Goal: Feedback & Contribution: Submit feedback/report problem

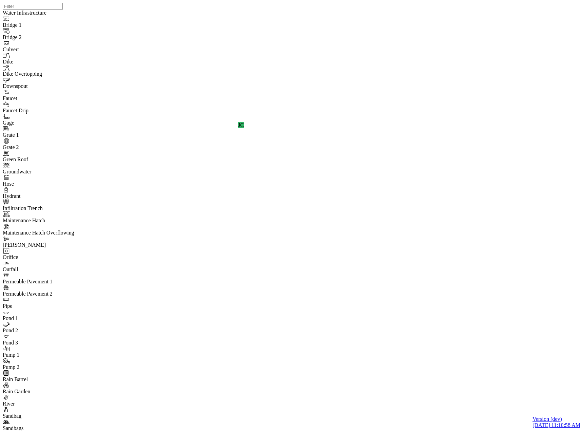
select select "CIRCLE"
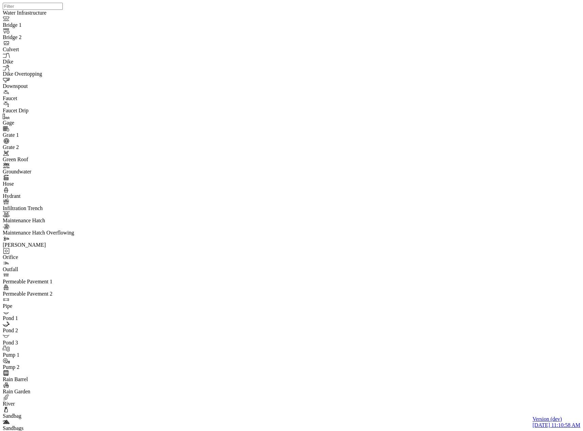
drag, startPoint x: 348, startPoint y: 31, endPoint x: 287, endPoint y: 68, distance: 71.1
click at [346, 203] on div "JC" at bounding box center [294, 207] width 583 height 414
click at [489, 341] on div "JC" at bounding box center [294, 207] width 583 height 414
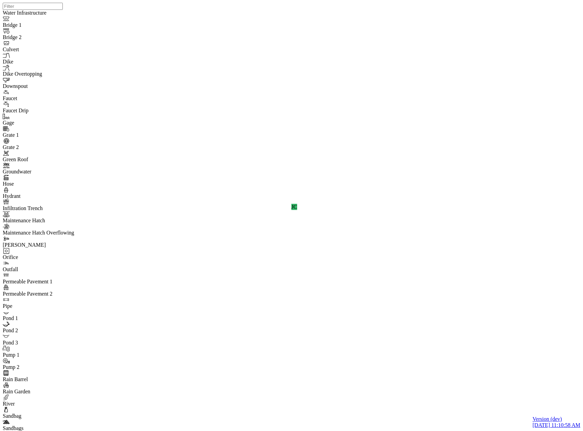
click at [492, 342] on div "JC" at bounding box center [294, 207] width 583 height 414
click at [490, 341] on div "JC" at bounding box center [294, 207] width 583 height 414
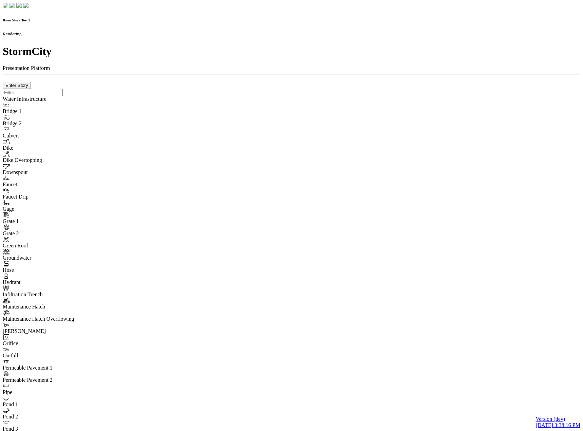
checkbox input "true"
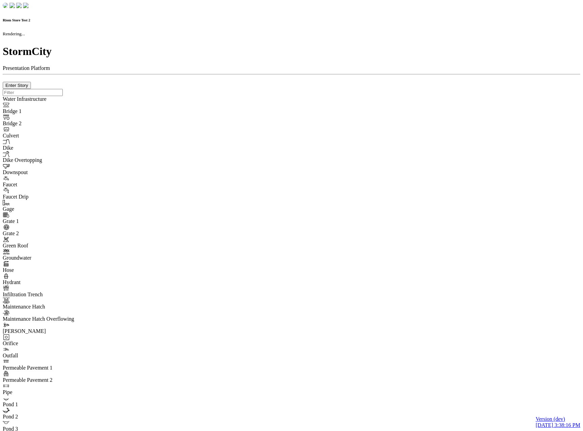
type input "0m"
type textarea "Depth = 0"
checkbox input "true"
select select "CIRCLE"
type input "7"
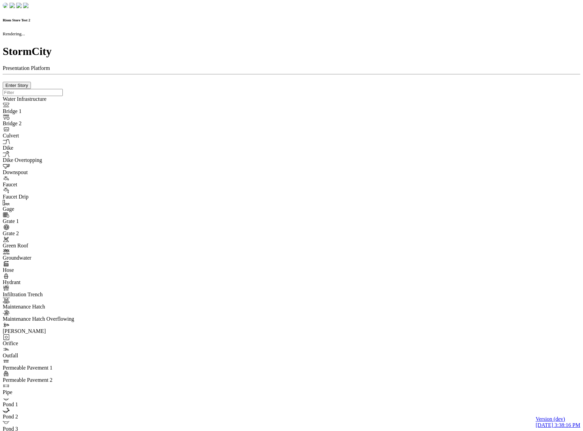
checkbox input "true"
type input "0"
type textarea "<i class="far fa-building"></i>"
select select "None"
type input "7"
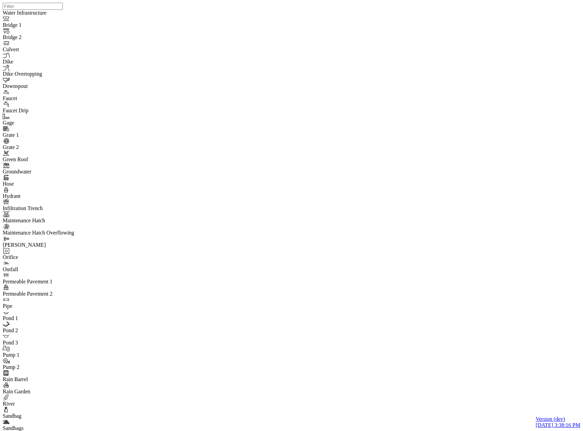
drag, startPoint x: 124, startPoint y: 97, endPoint x: 304, endPoint y: 191, distance: 203.5
click at [437, 259] on div "JC" at bounding box center [294, 207] width 583 height 414
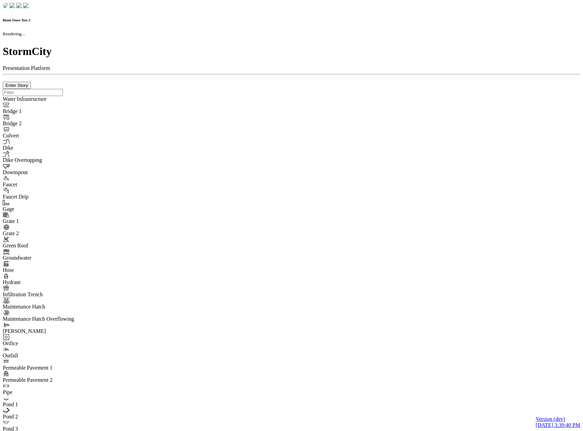
checkbox input "true"
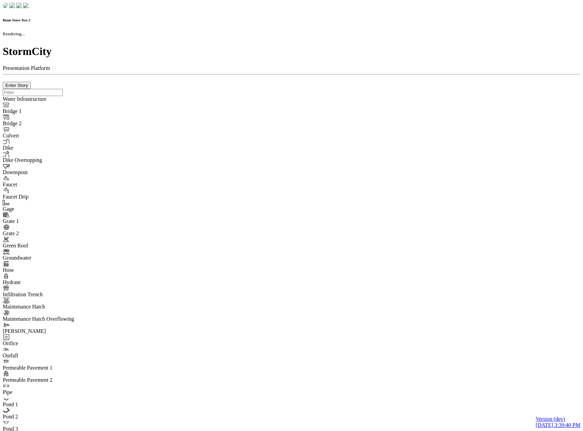
type input "0m"
type textarea "Depth = 0"
checkbox input "true"
select select "CIRCLE"
type input "7"
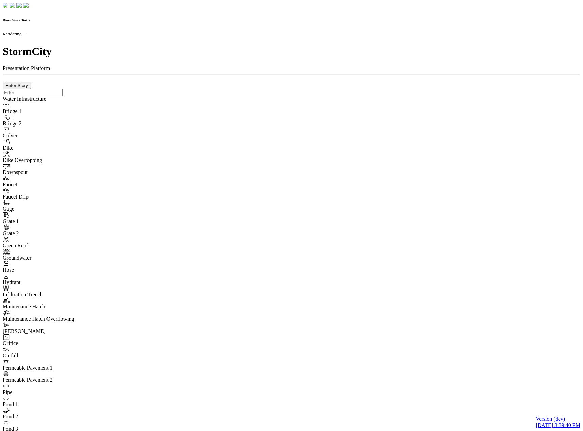
checkbox input "true"
type input "0"
type textarea "<i class="far fa-building"></i>"
select select "None"
type input "7"
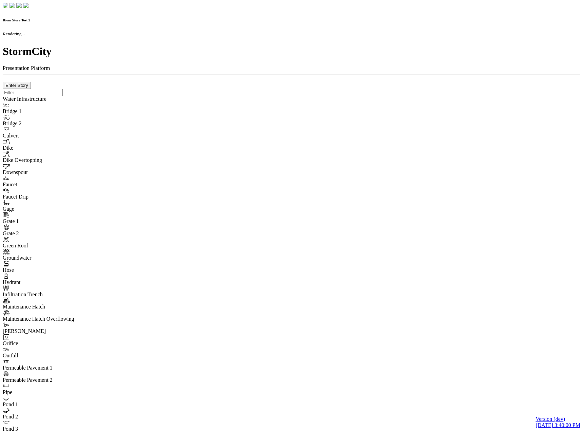
checkbox input "true"
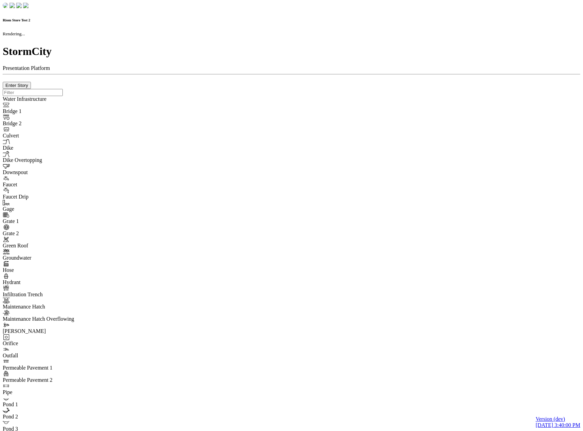
type input "0m"
type textarea "Depth = 0"
checkbox input "true"
select select "CIRCLE"
type input "7"
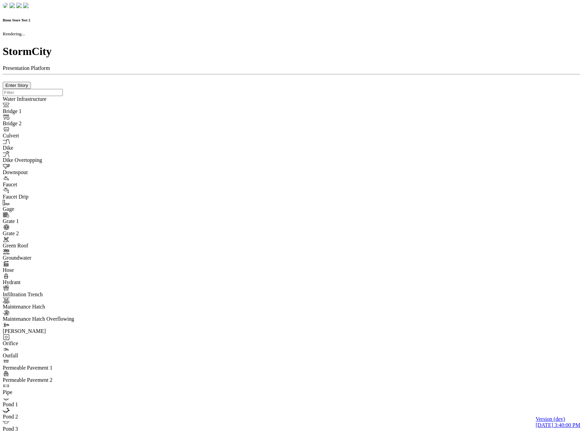
checkbox input "true"
type input "0"
select select "None"
type textarea "<i class="far fa-building"></i>"
type input "7"
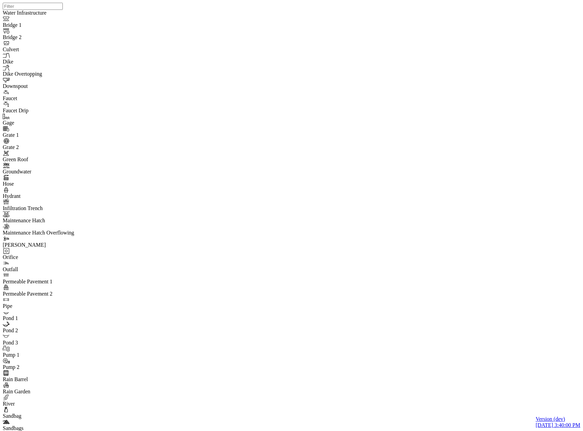
click at [436, 260] on div "JC" at bounding box center [294, 207] width 583 height 414
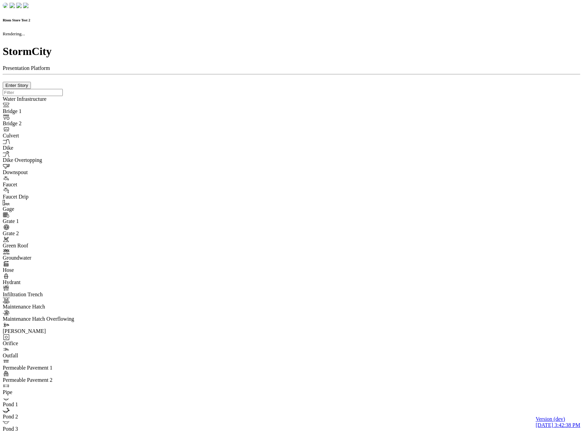
checkbox input "true"
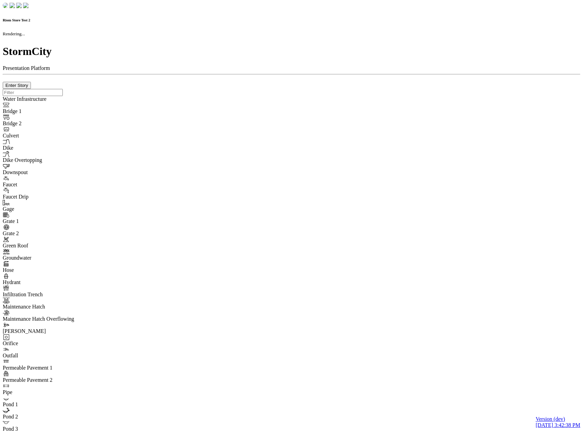
type input "0m"
type textarea "Depth = 0"
checkbox input "true"
select select "CIRCLE"
type input "7"
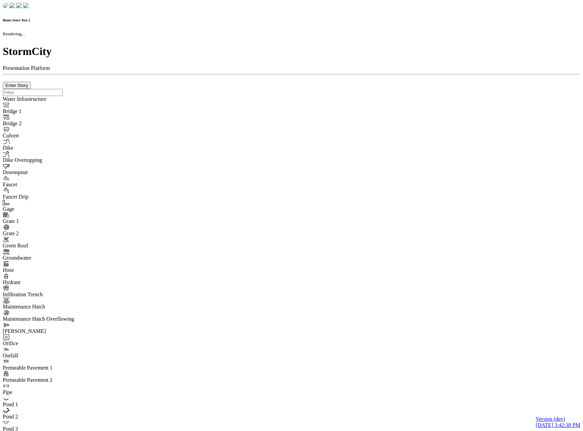
checkbox input "true"
type input "0"
type textarea "<i class="far fa-building"></i>"
select select "None"
type input "7"
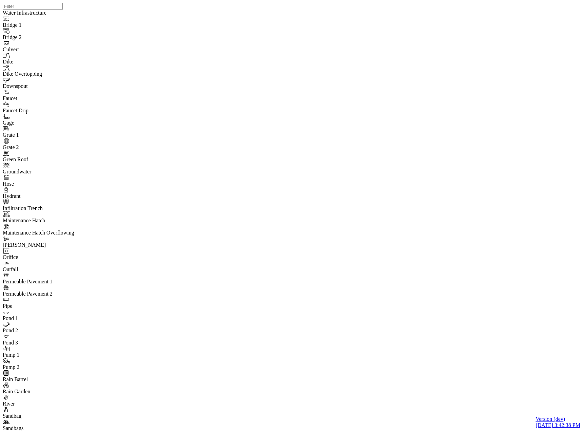
drag, startPoint x: 123, startPoint y: 97, endPoint x: 264, endPoint y: 135, distance: 146.9
click at [436, 260] on div "JC" at bounding box center [294, 207] width 583 height 414
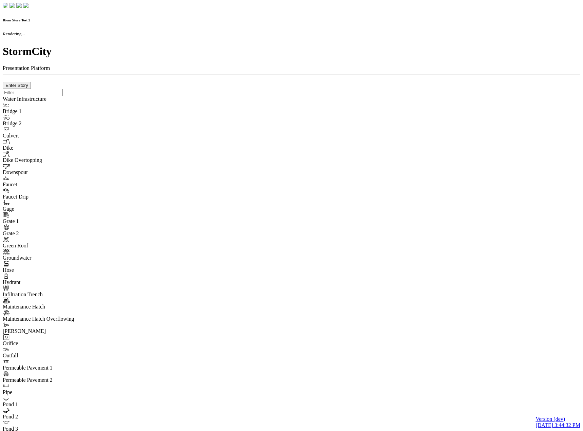
checkbox input "true"
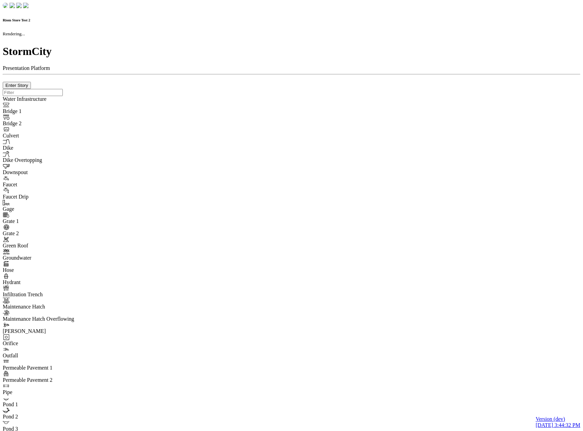
type input "0m"
type textarea "Depth = 0"
checkbox input "true"
select select "CIRCLE"
type input "7"
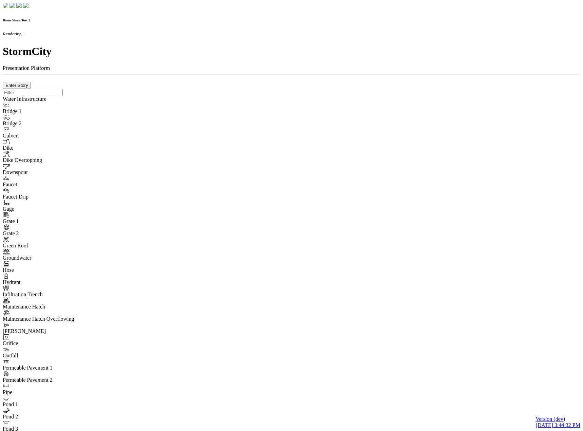
checkbox input "true"
type input "0"
type textarea "<i class="far fa-building"></i>"
select select "None"
type input "7"
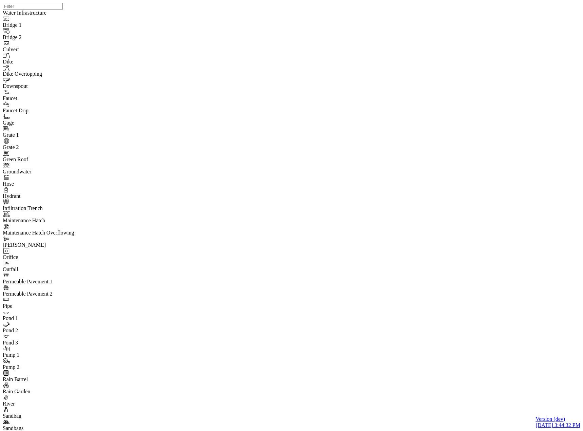
click at [416, 275] on div at bounding box center [294, 207] width 583 height 414
click at [436, 260] on div at bounding box center [294, 207] width 583 height 414
click at [439, 260] on div at bounding box center [294, 207] width 583 height 414
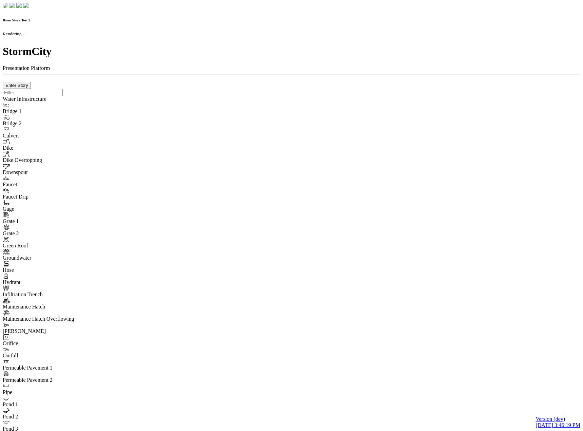
checkbox input "true"
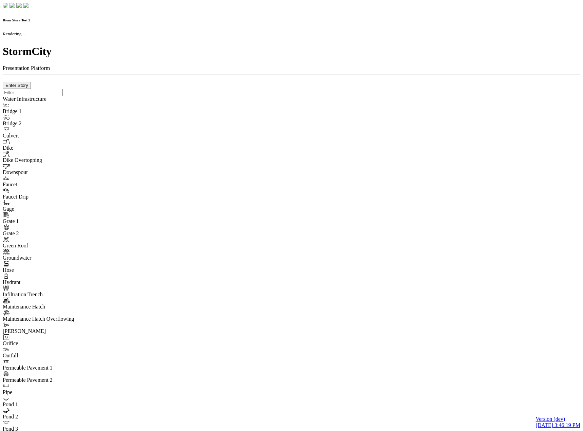
type input "0m"
type textarea "Depth = 0"
checkbox input "true"
select select "CIRCLE"
type input "7"
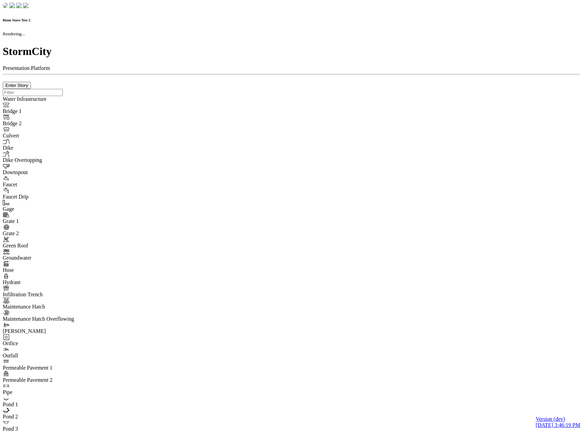
checkbox input "true"
type input "0"
type textarea "<i class="far fa-building"></i>"
select select "None"
type input "7"
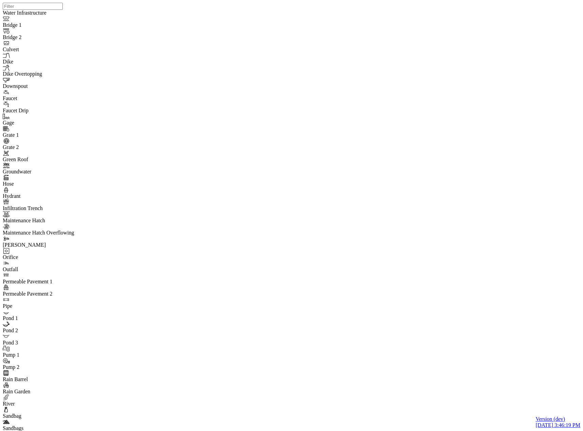
click at [436, 260] on div "JC" at bounding box center [294, 207] width 583 height 414
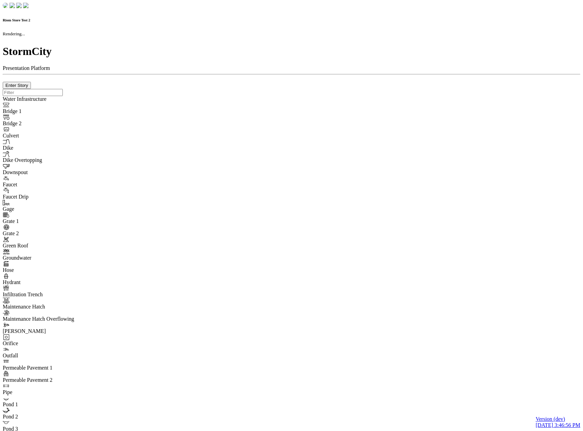
checkbox input "true"
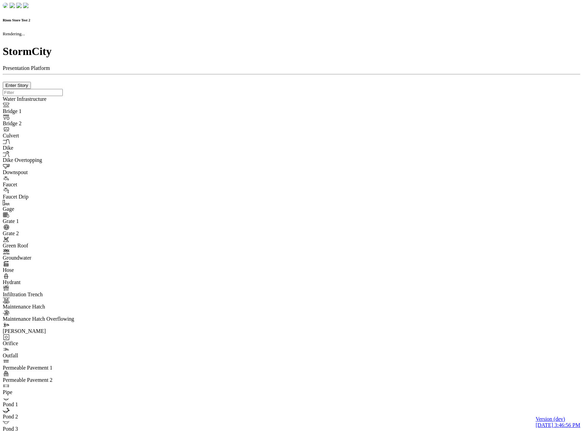
type input "0m"
type textarea "Depth = 0"
checkbox input "true"
select select "CIRCLE"
type input "7"
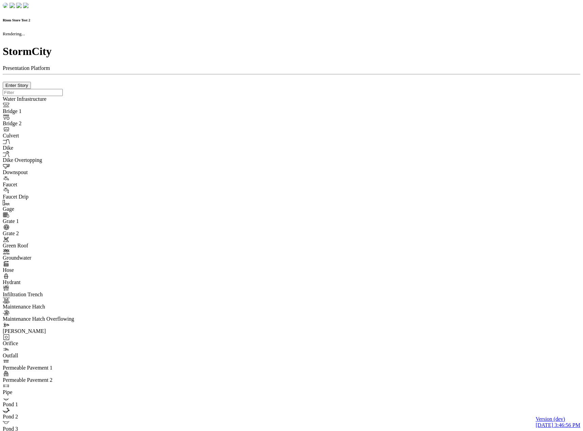
checkbox input "true"
type input "0"
type textarea "<i class="far fa-building"></i>"
select select "None"
type input "7"
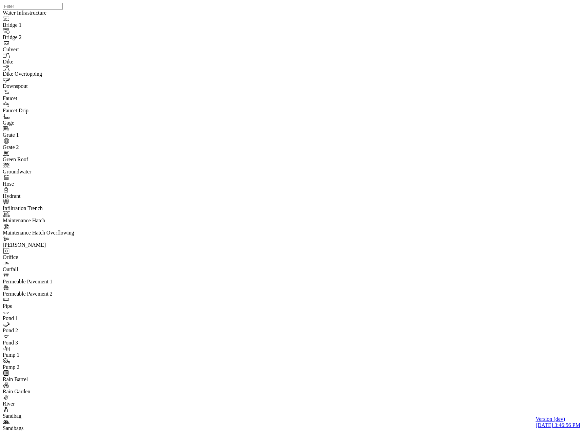
click at [437, 261] on div "JC" at bounding box center [294, 207] width 583 height 414
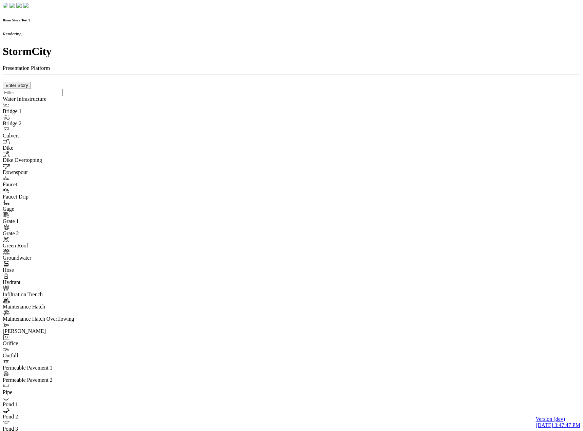
checkbox input "true"
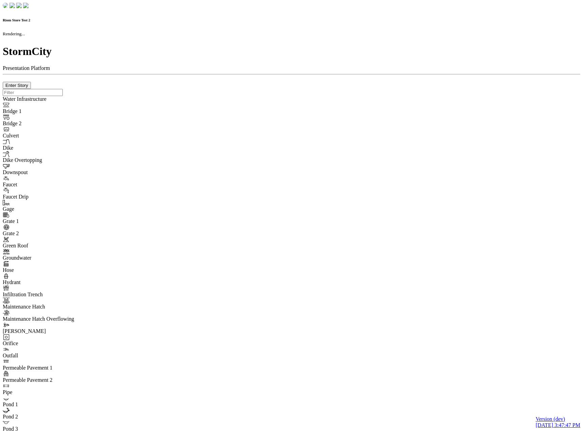
type input "0m"
type textarea "Depth = 0"
checkbox input "true"
select select "CIRCLE"
type input "7"
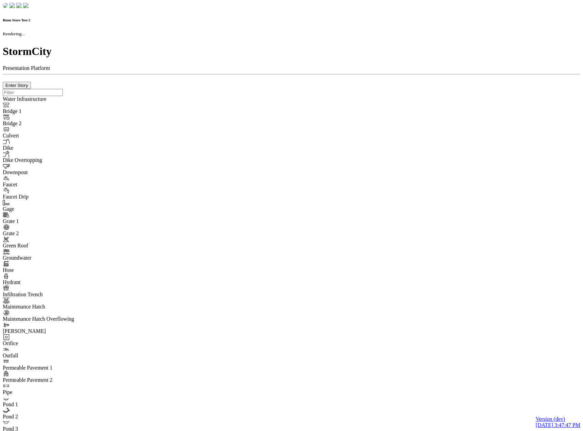
checkbox input "true"
type input "0"
type textarea "<i class="far fa-building"></i>"
select select "None"
type input "7"
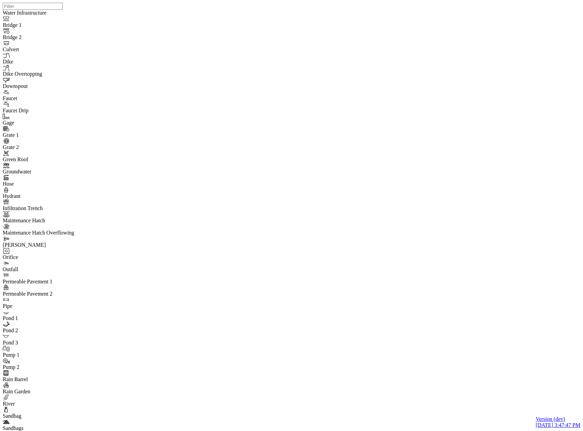
click at [437, 260] on div "JC" at bounding box center [294, 207] width 583 height 414
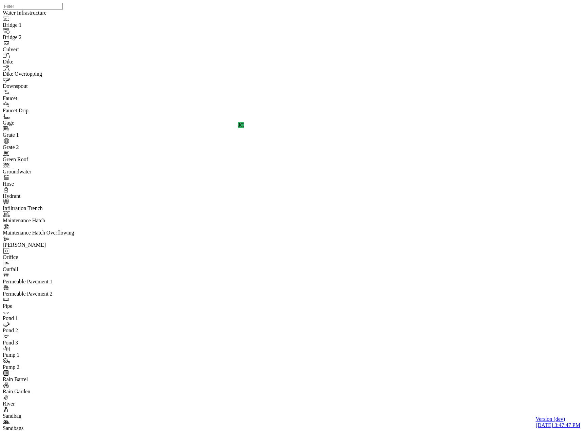
drag, startPoint x: 123, startPoint y: 114, endPoint x: 122, endPoint y: 109, distance: 4.8
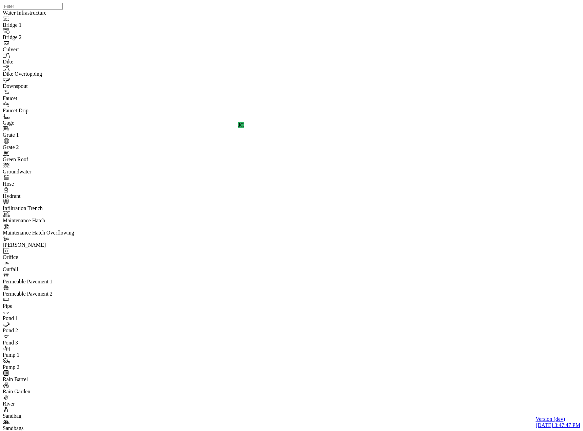
click at [436, 260] on div "JC" at bounding box center [294, 207] width 583 height 414
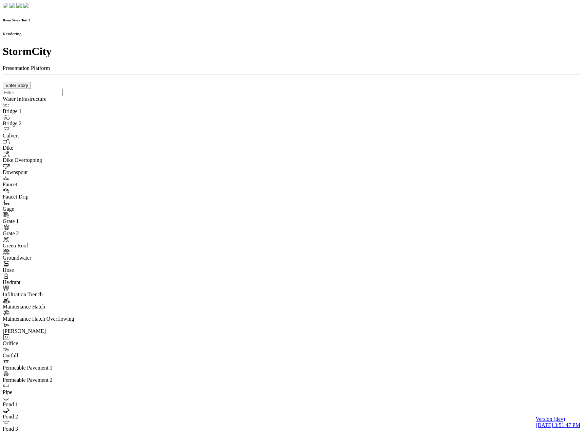
checkbox input "true"
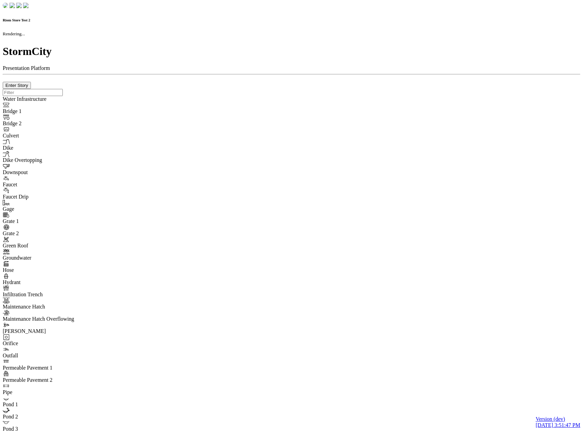
type input "0m"
type textarea "Depth = 0"
checkbox input "true"
select select "CIRCLE"
type input "7"
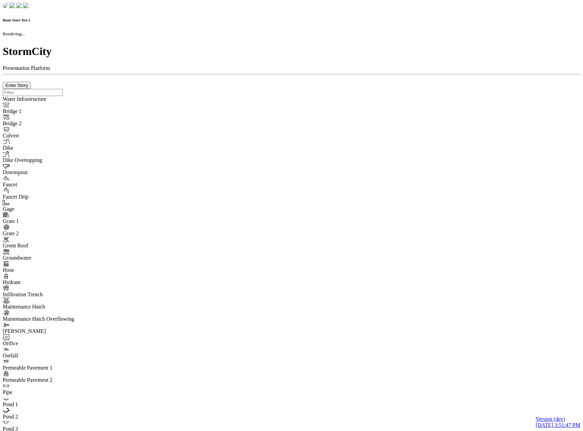
checkbox input "true"
type input "0"
type textarea "<i class="far fa-building"></i>"
type input "7"
select select "None"
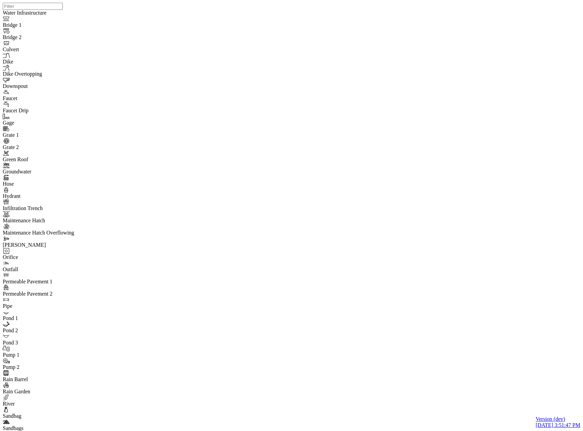
click at [436, 258] on div "JC" at bounding box center [294, 207] width 583 height 414
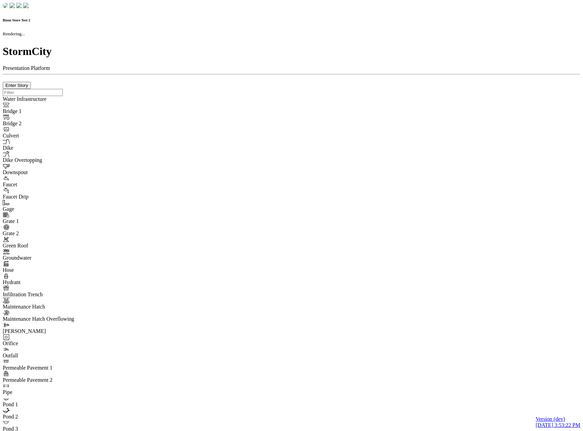
checkbox input "true"
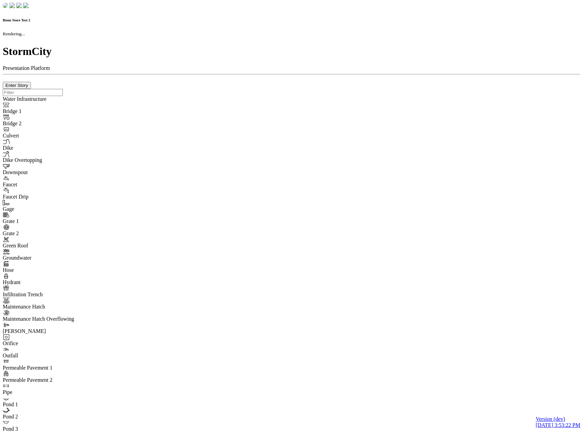
type input "0m"
type textarea "Depth = 0"
checkbox input "true"
select select "CIRCLE"
type input "7"
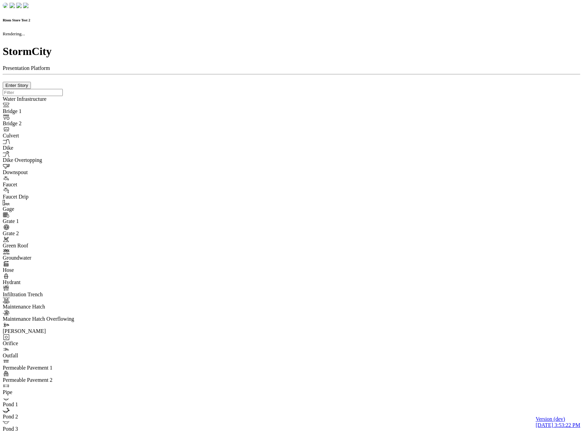
checkbox input "true"
type input "0"
select select "None"
type textarea "<i class="far fa-building"></i>"
type input "7"
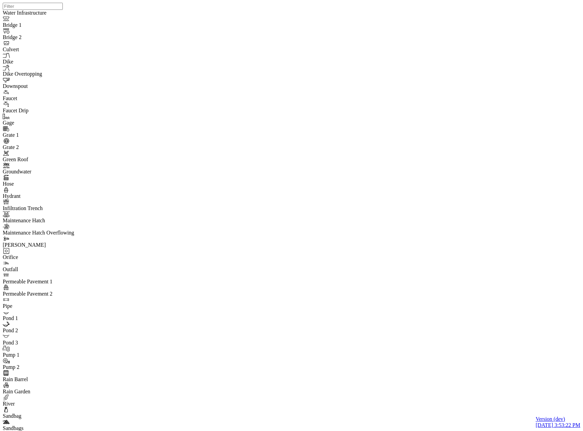
click at [437, 260] on div "JC" at bounding box center [294, 207] width 583 height 414
click at [340, 214] on div "JC" at bounding box center [294, 207] width 583 height 414
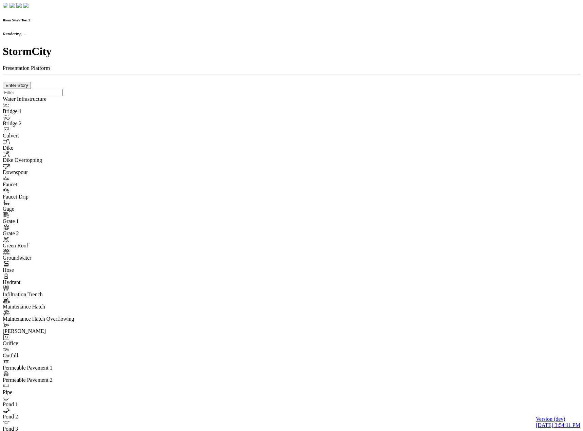
checkbox input "true"
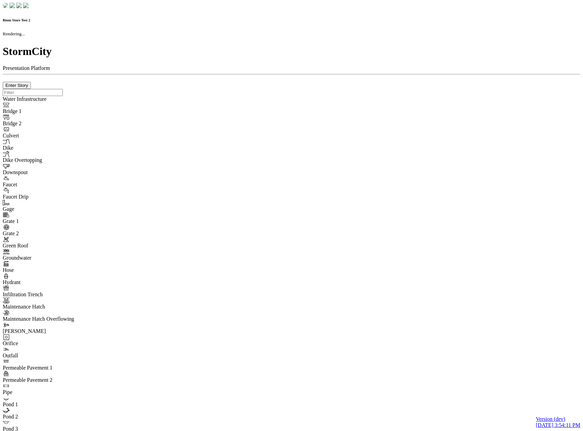
type input "0m"
type textarea "Depth = 0"
checkbox input "true"
select select "CIRCLE"
type input "7"
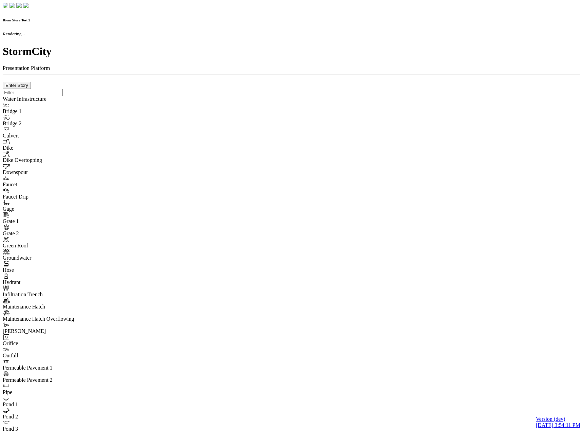
checkbox input "true"
type input "0"
type textarea "<i class="far fa-building"></i>"
select select "None"
type input "7"
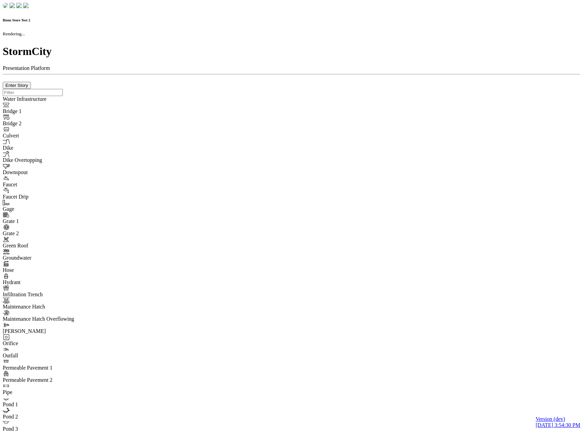
checkbox input "true"
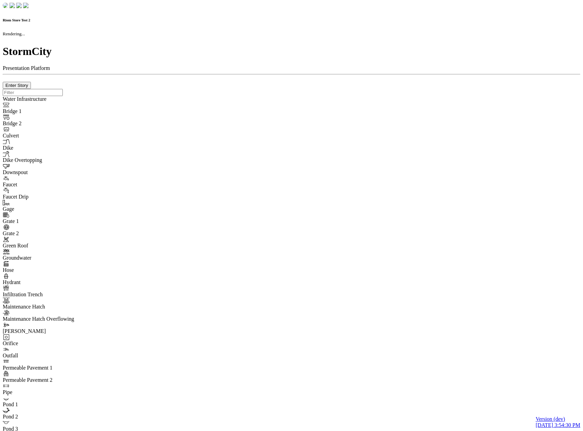
type input "0m"
type textarea "Depth = 0"
checkbox input "true"
select select "CIRCLE"
type input "7"
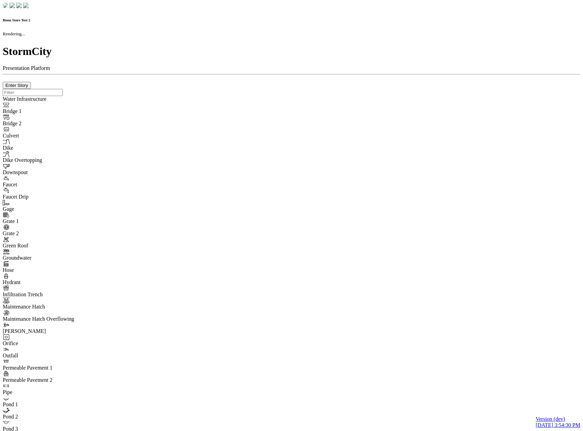
checkbox input "true"
type input "0"
select select "None"
type textarea "<i class="far fa-building"></i>"
type input "7"
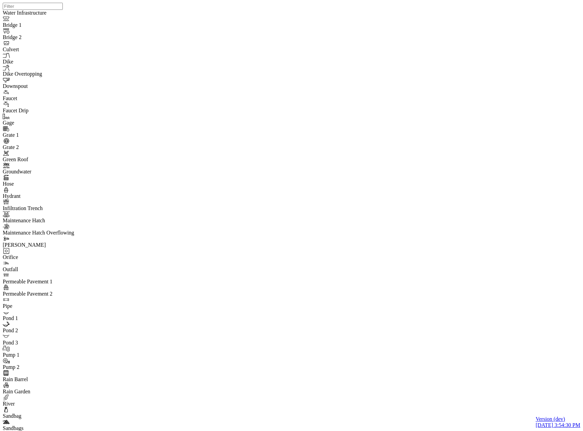
click at [437, 259] on div "JC" at bounding box center [294, 207] width 583 height 414
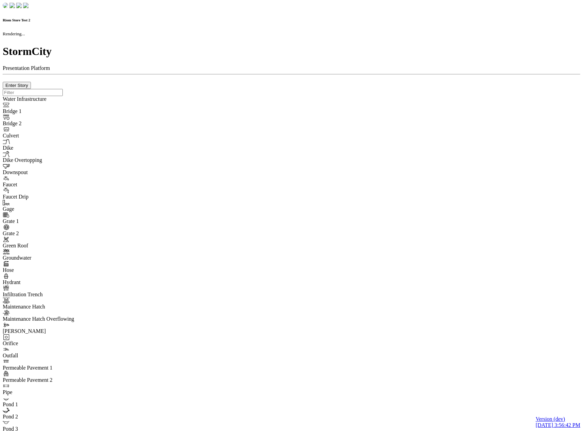
checkbox input "true"
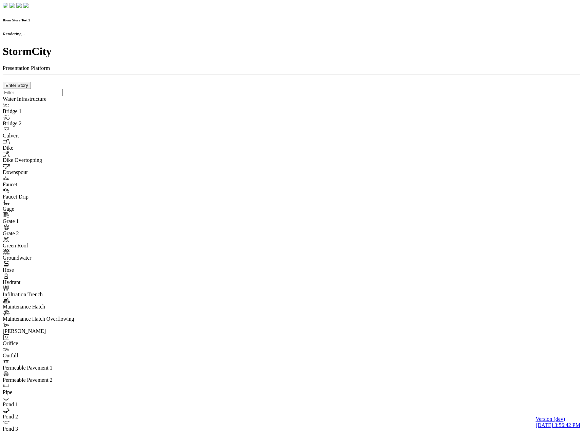
type input "0m"
type textarea "Depth = 0"
checkbox input "true"
select select "CIRCLE"
type input "7"
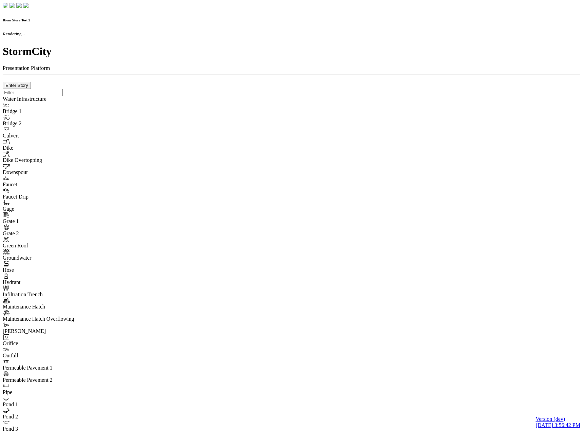
checkbox input "true"
type input "0"
type textarea "<i class="far fa-building"></i>"
select select "None"
type input "7"
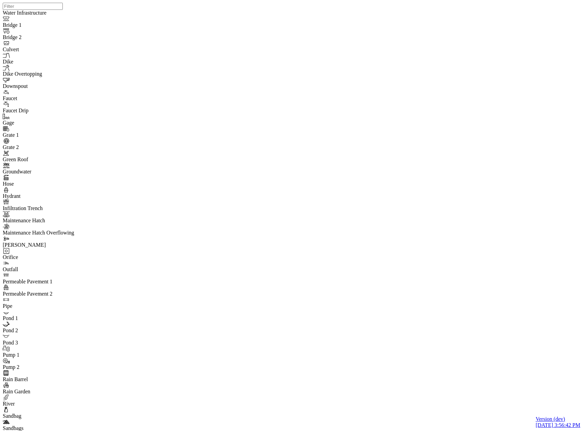
click at [489, 342] on div "JC" at bounding box center [294, 207] width 583 height 414
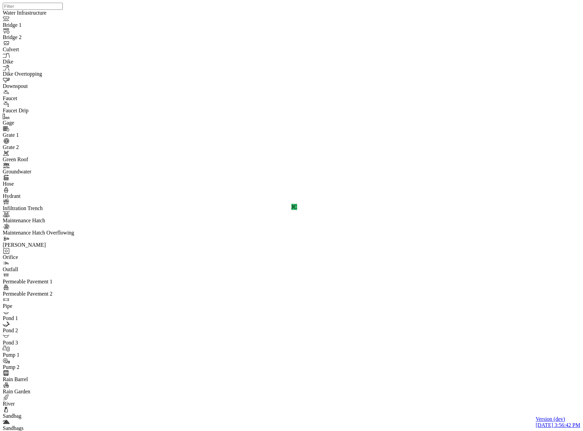
click at [490, 343] on div "JC" at bounding box center [294, 207] width 583 height 414
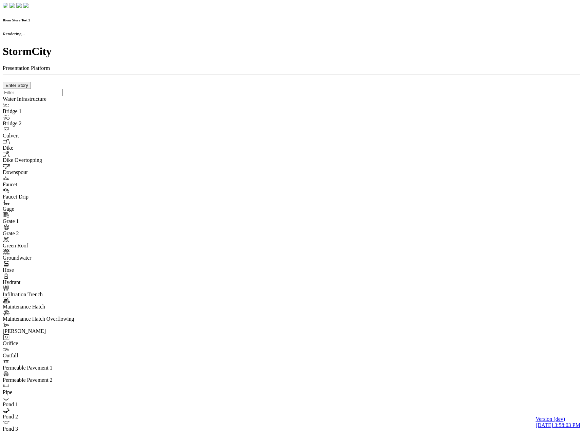
checkbox input "true"
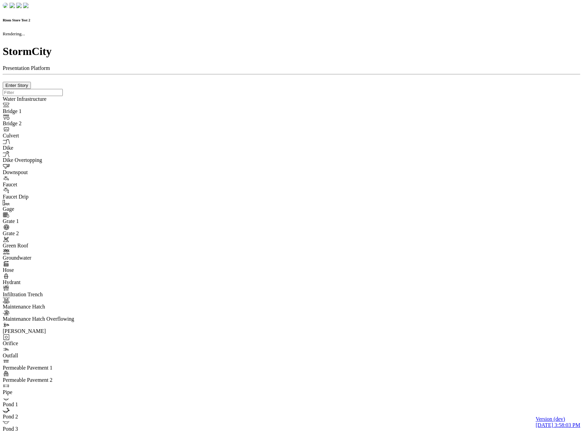
type input "0m"
type textarea "Depth = 0"
checkbox input "true"
select select "CIRCLE"
type input "7"
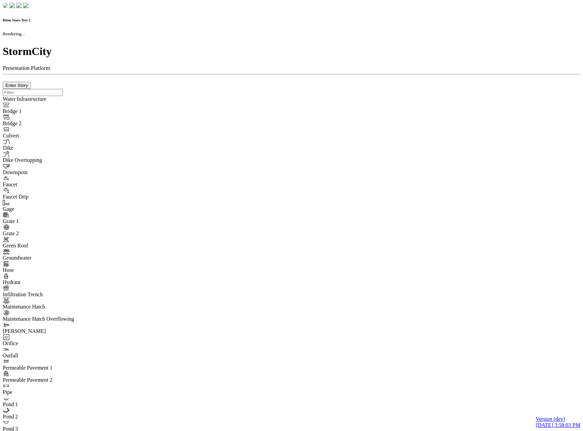
checkbox input "true"
type input "0"
type textarea "<i class="far fa-building"></i>"
select select "None"
type input "7"
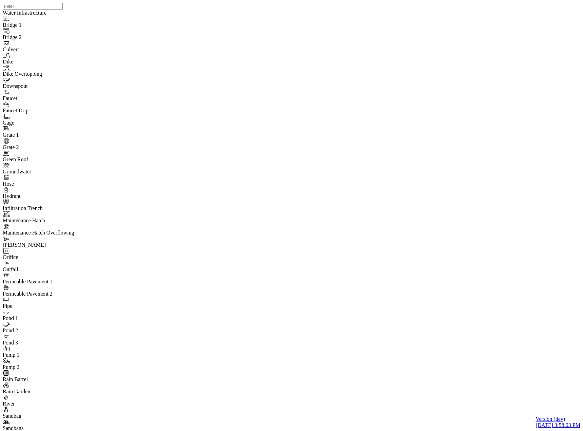
click at [436, 260] on div "JC" at bounding box center [294, 207] width 583 height 414
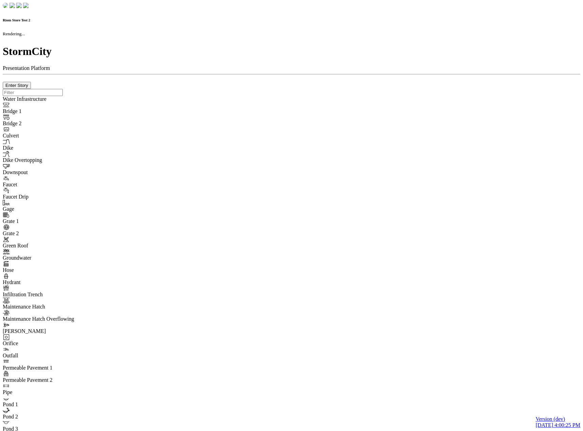
checkbox input "true"
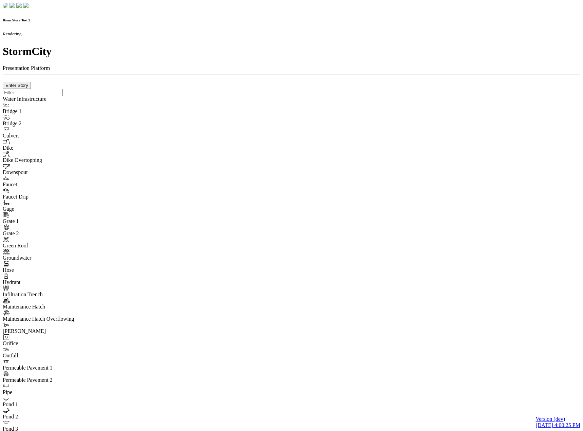
type input "0m"
type textarea "Depth = 0"
checkbox input "true"
select select "CIRCLE"
type input "7"
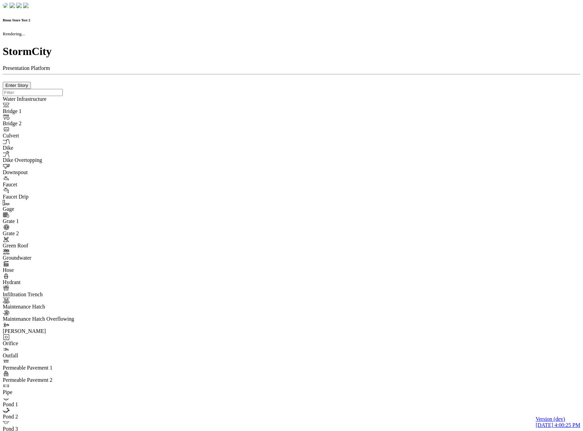
checkbox input "true"
type input "0"
type textarea "<i class="far fa-building"></i>"
select select "None"
type input "7"
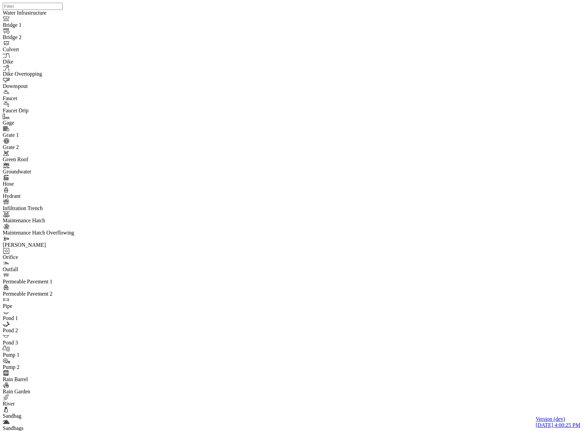
click at [437, 259] on div at bounding box center [294, 207] width 583 height 414
click at [244, 128] on div "JC" at bounding box center [241, 125] width 6 height 6
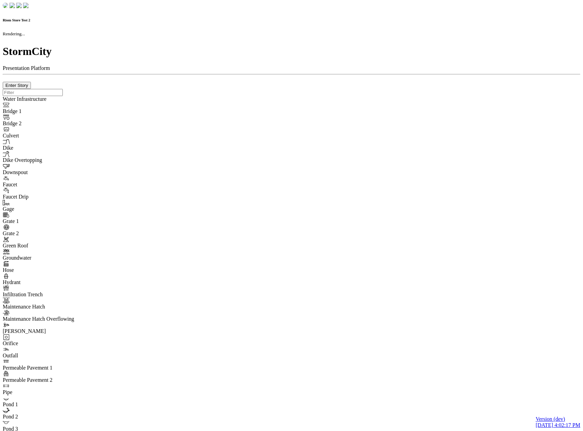
checkbox input "true"
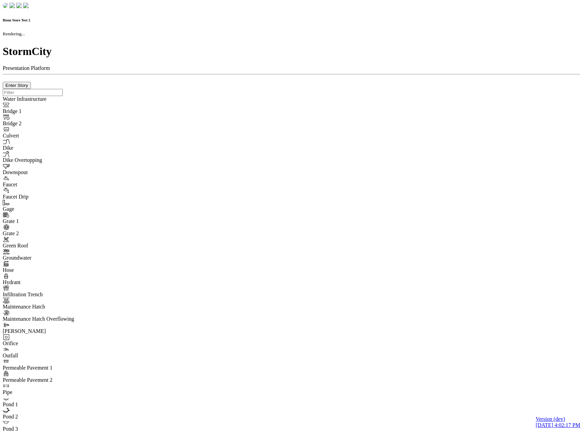
type input "0m"
type textarea "Depth = 0"
checkbox input "true"
select select "CIRCLE"
type input "7"
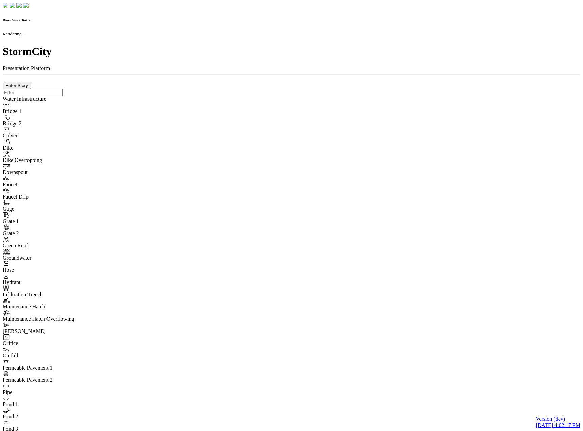
checkbox input "true"
type input "0"
select select "None"
type textarea "<i class="far fa-building"></i>"
type input "7"
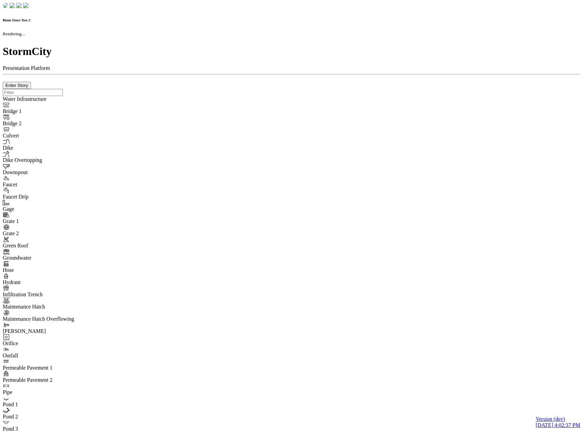
checkbox input "true"
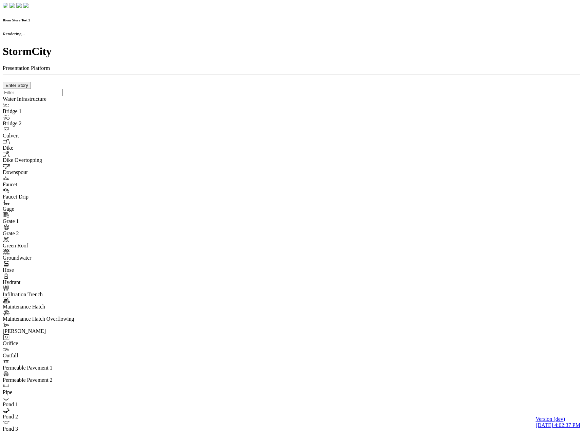
type input "0m"
type textarea "Depth = 0"
checkbox input "true"
select select "CIRCLE"
type input "7"
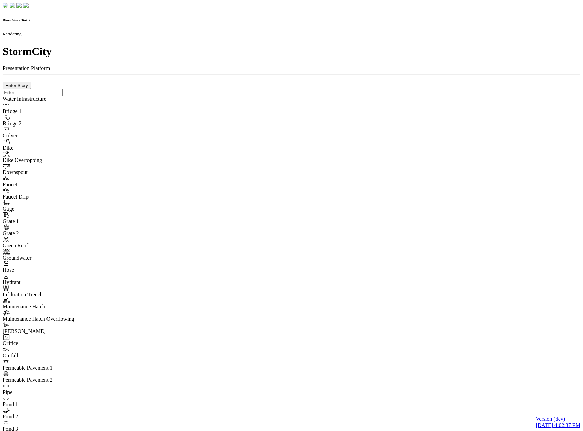
checkbox input "true"
type input "0"
type textarea "<i class="far fa-building"></i>"
select select "None"
type input "7"
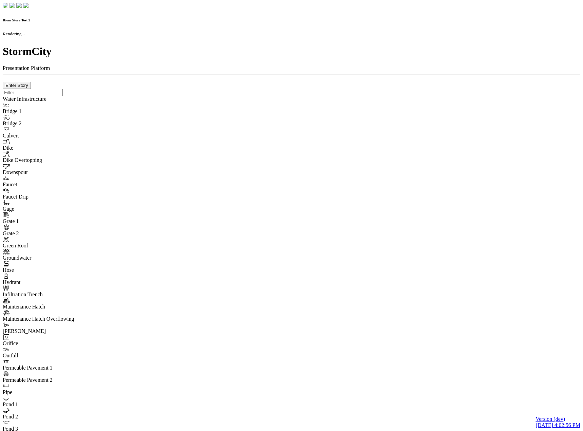
checkbox input "true"
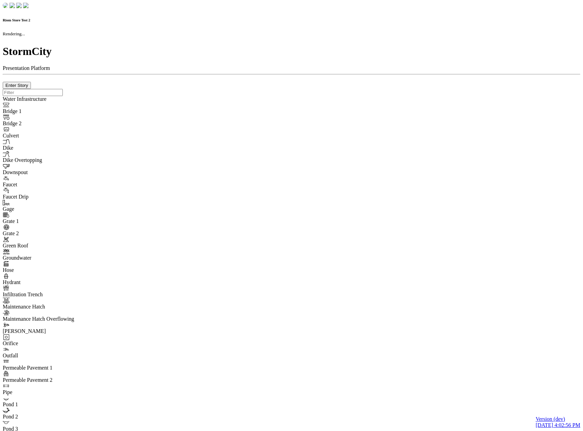
type input "0m"
type textarea "Depth = 0"
checkbox input "true"
select select "CIRCLE"
type input "7"
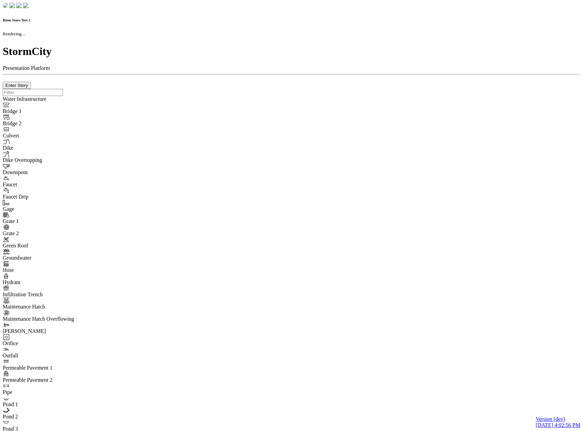
checkbox input "true"
type input "0"
type textarea "<i class="far fa-building"></i>"
select select "None"
type input "7"
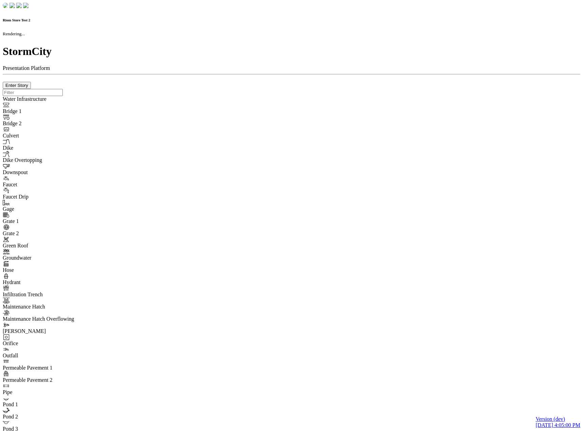
checkbox input "true"
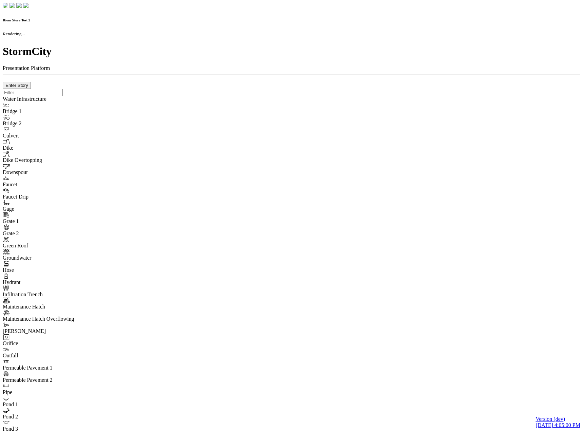
type input "0m"
type textarea "Depth = 0"
checkbox input "true"
select select "CIRCLE"
type input "7"
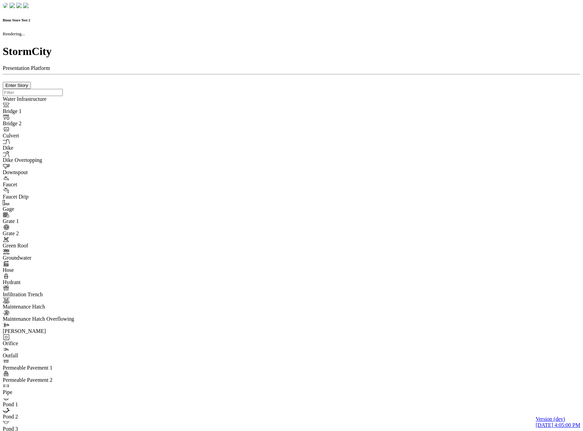
checkbox input "true"
type input "0"
type textarea "<i class="far fa-building"></i>"
select select "None"
type input "7"
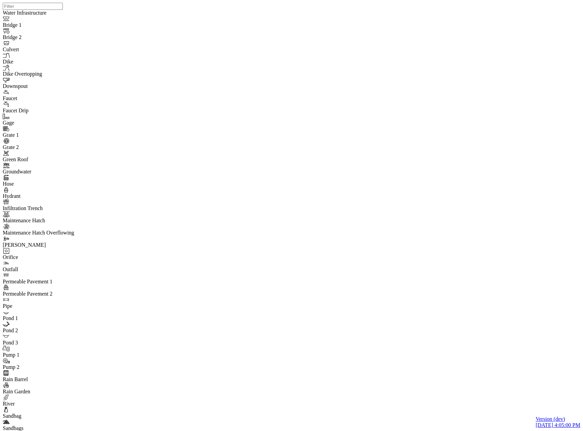
drag, startPoint x: 201, startPoint y: 157, endPoint x: 223, endPoint y: 161, distance: 22.3
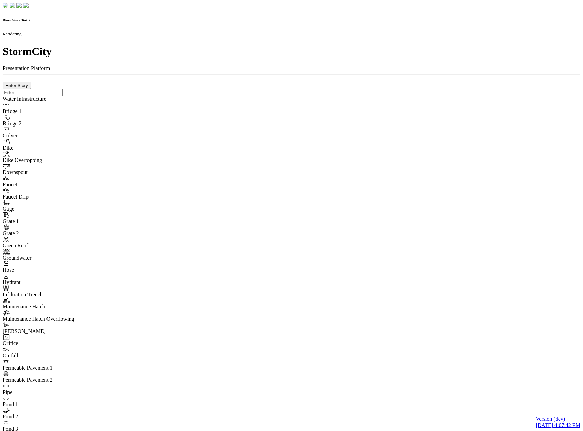
checkbox input "true"
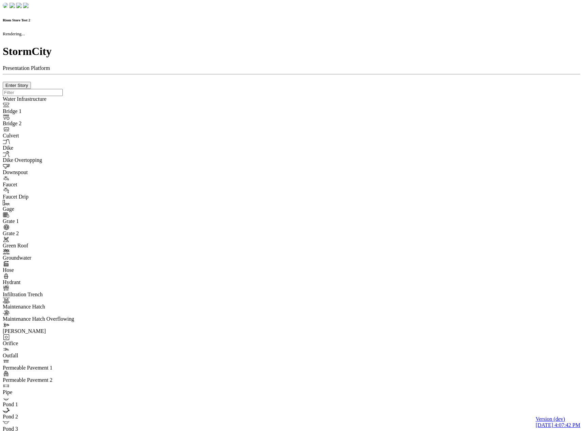
type input "0m"
type textarea "Depth = 0"
checkbox input "true"
select select "CIRCLE"
type input "7"
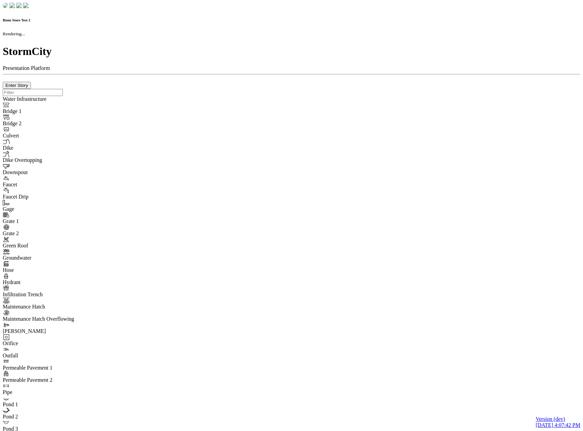
checkbox input "true"
type input "0"
type textarea "<i class="far fa-building"></i>"
select select "None"
type input "7"
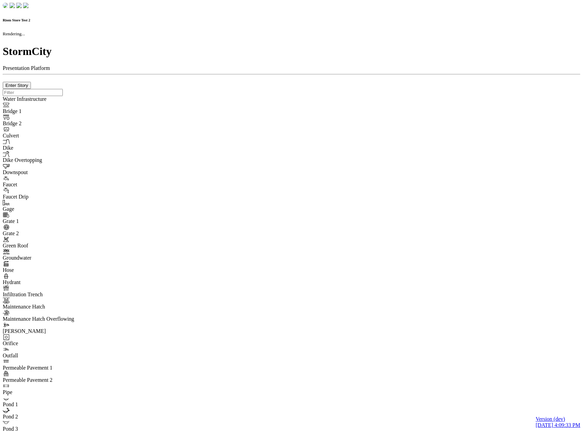
checkbox input "true"
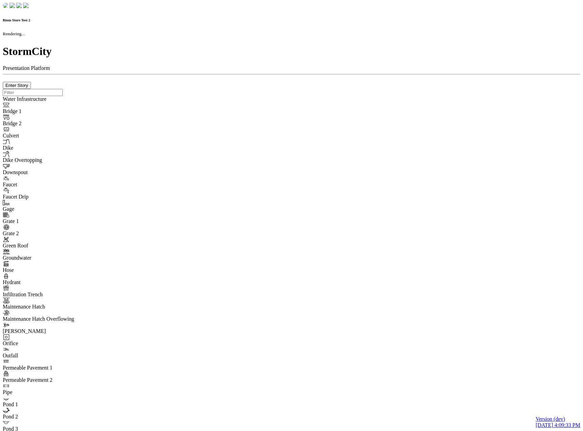
type input "0m"
type textarea "Depth = 0"
checkbox input "true"
select select "CIRCLE"
type input "7"
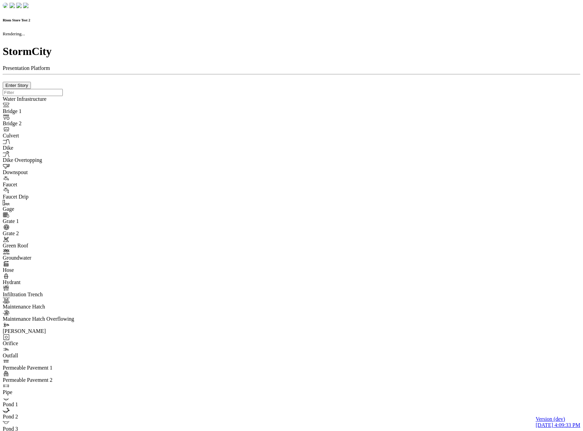
checkbox input "true"
type input "0"
type textarea "<i class="far fa-building"></i>"
select select "None"
type input "7"
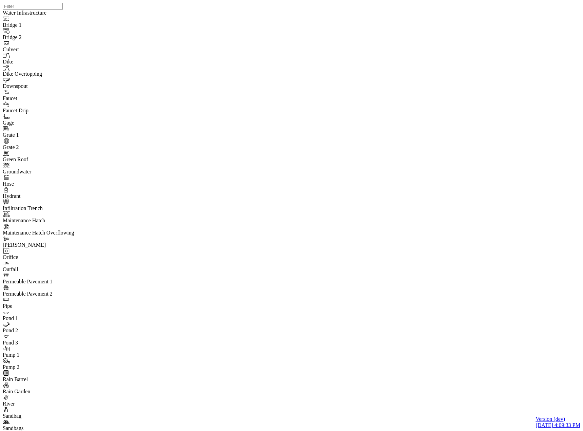
drag, startPoint x: 269, startPoint y: 188, endPoint x: 143, endPoint y: 115, distance: 145.3
copy div "Why do we use it? It is a long established fact that a reader will be distracte…"
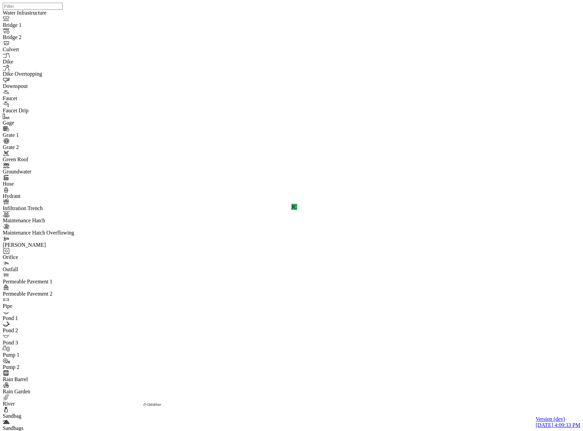
scroll to position [5, 0]
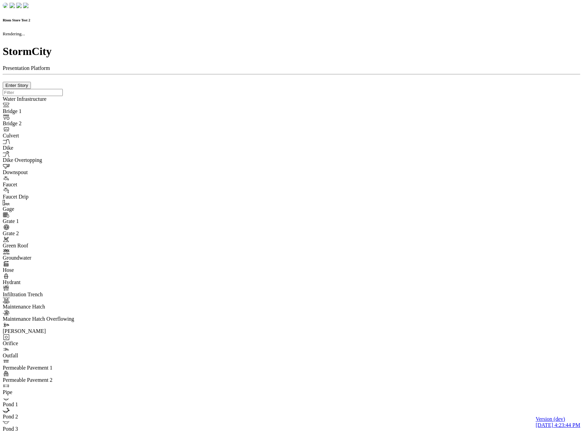
checkbox input "true"
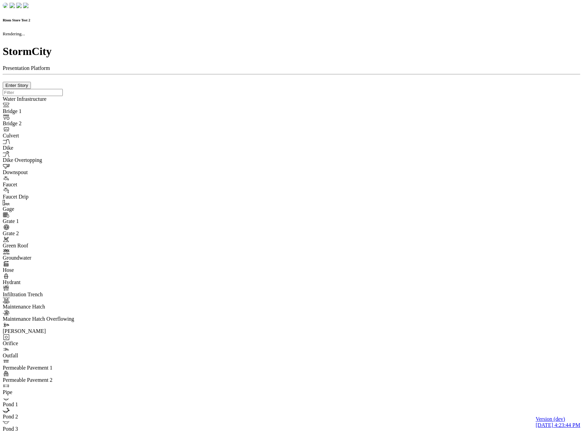
type input "0m"
type textarea "Depth = 0"
checkbox input "true"
select select "CIRCLE"
type input "7"
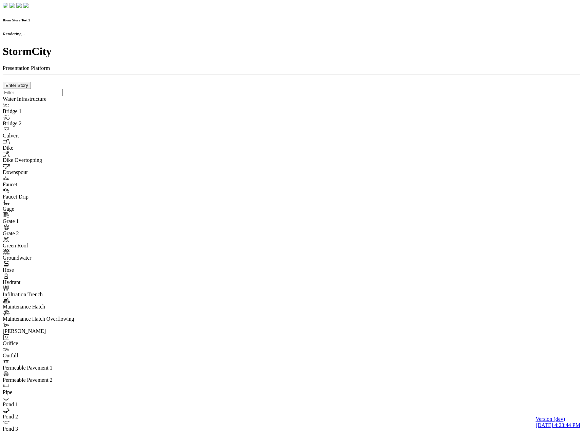
checkbox input "true"
type input "0"
select select "None"
type textarea "<i class="far fa-building"></i>"
type input "7"
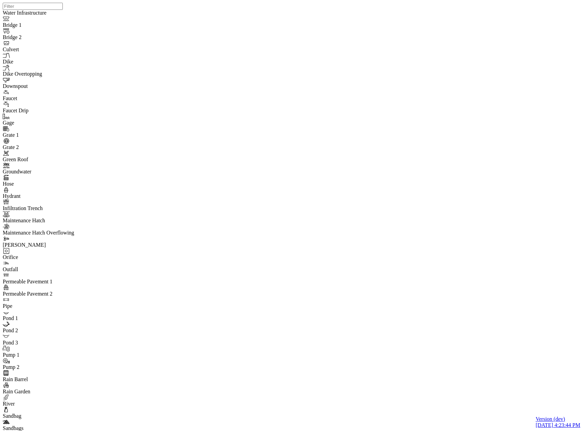
click at [244, 128] on div "JC" at bounding box center [241, 125] width 6 height 6
click at [555, 259] on div "JC" at bounding box center [294, 207] width 583 height 414
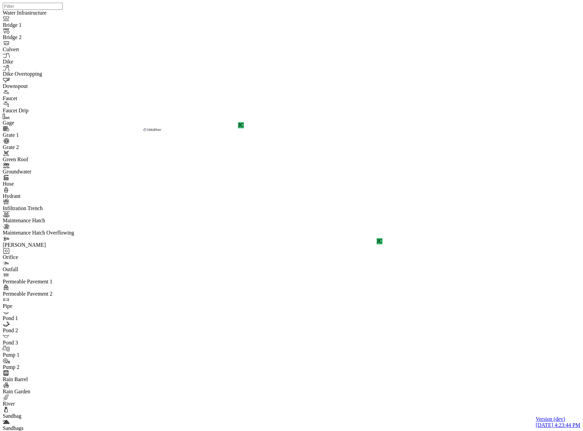
scroll to position [0, 0]
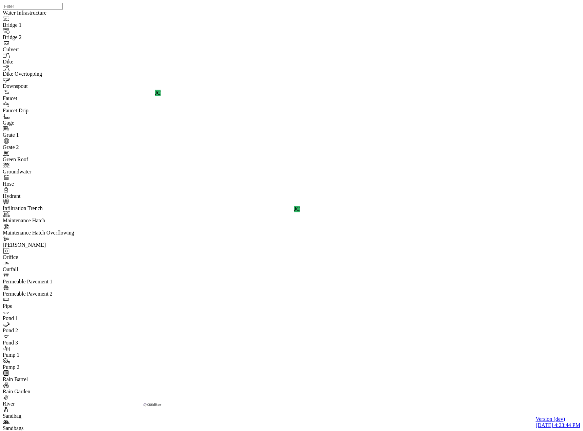
scroll to position [60, 0]
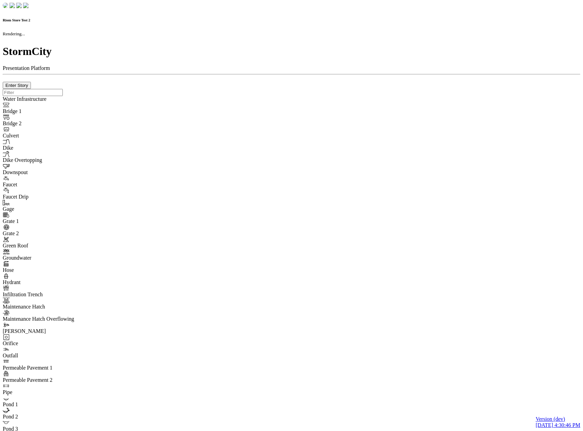
checkbox input "true"
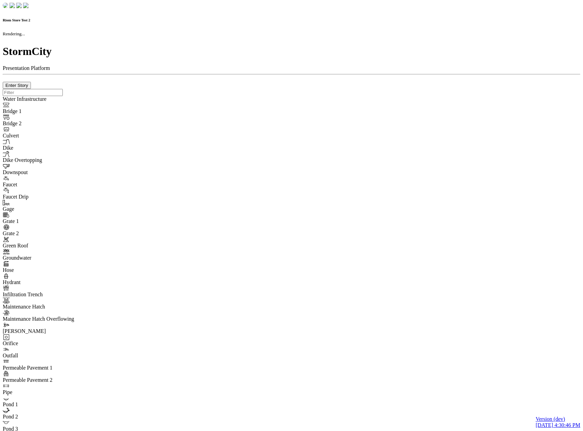
type input "0m"
type textarea "Depth = 0"
checkbox input "true"
select select "CIRCLE"
type input "7"
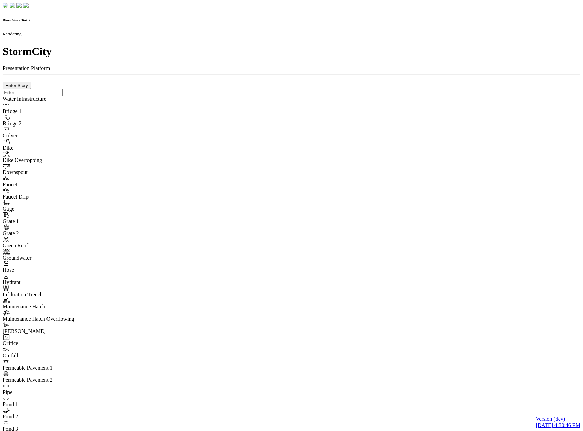
checkbox input "true"
type input "0"
type textarea "<i class="far fa-building"></i>"
select select "None"
type input "7"
